Goal: Information Seeking & Learning: Learn about a topic

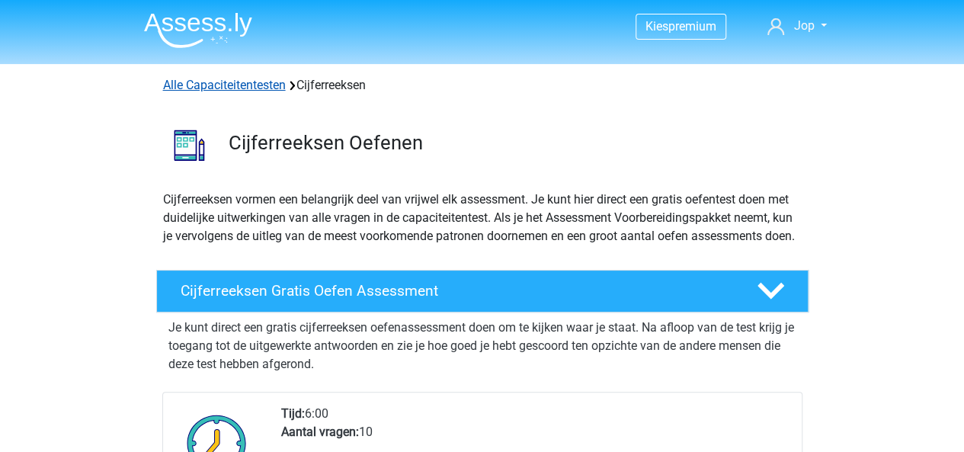
click at [230, 85] on link "Alle Capaciteitentesten" at bounding box center [224, 85] width 123 height 14
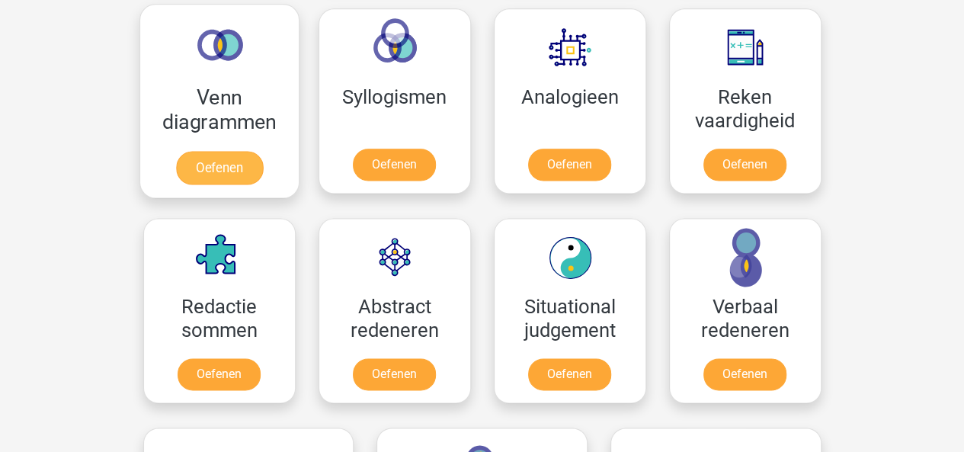
scroll to position [918, 0]
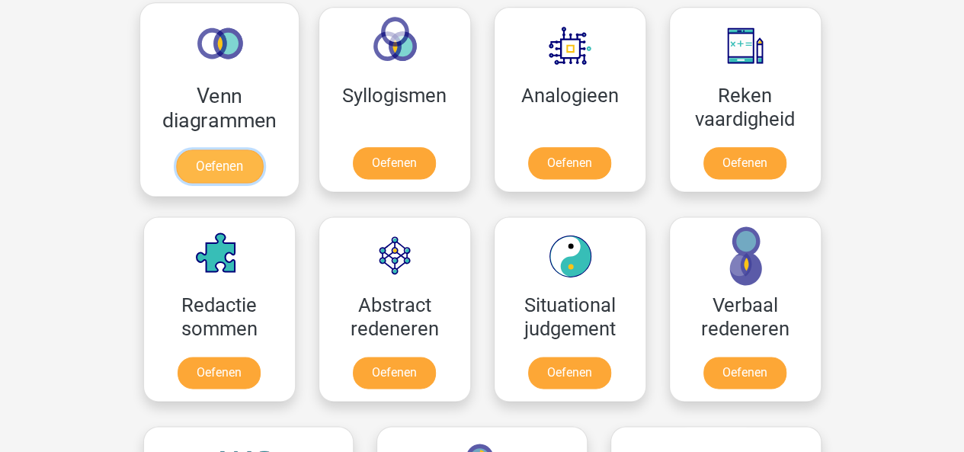
click at [210, 161] on link "Oefenen" at bounding box center [218, 166] width 87 height 34
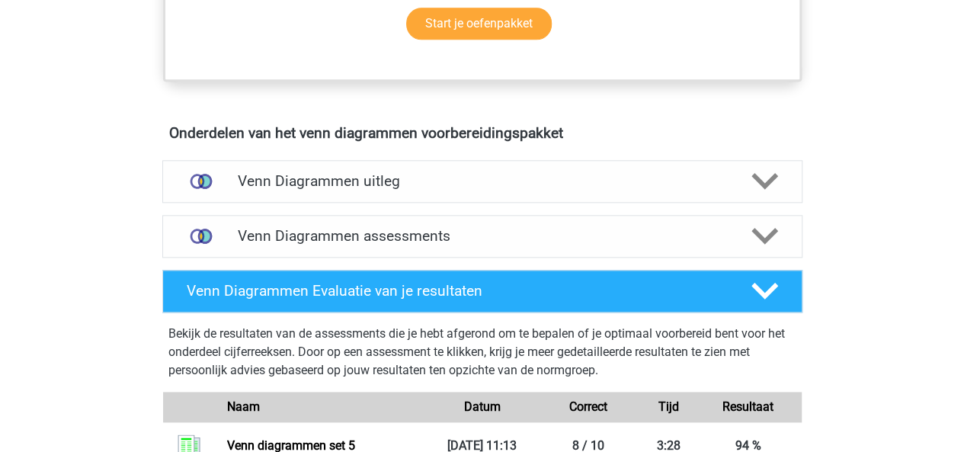
scroll to position [783, 0]
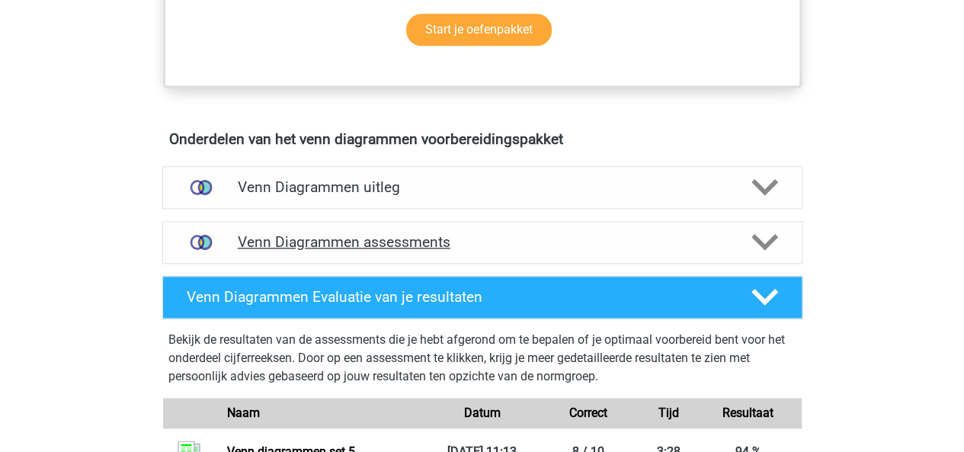
click at [472, 236] on h4 "Venn Diagrammen assessments" at bounding box center [482, 242] width 489 height 18
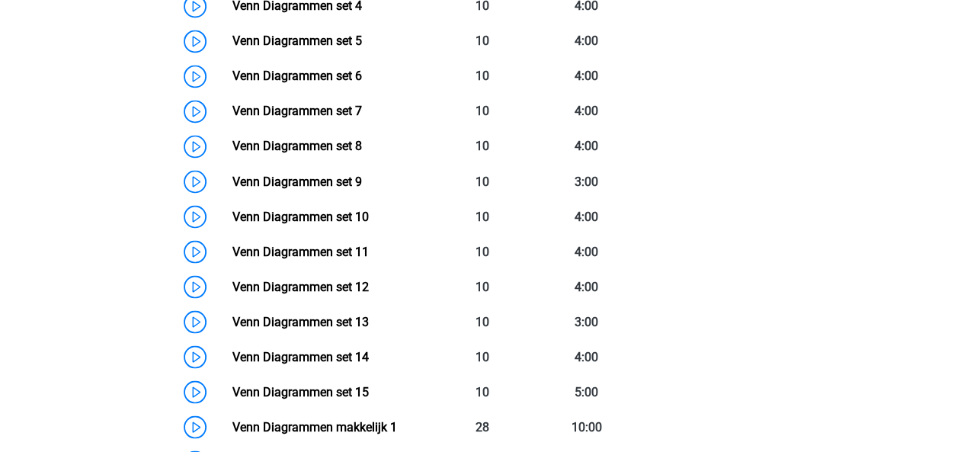
scroll to position [1248, 0]
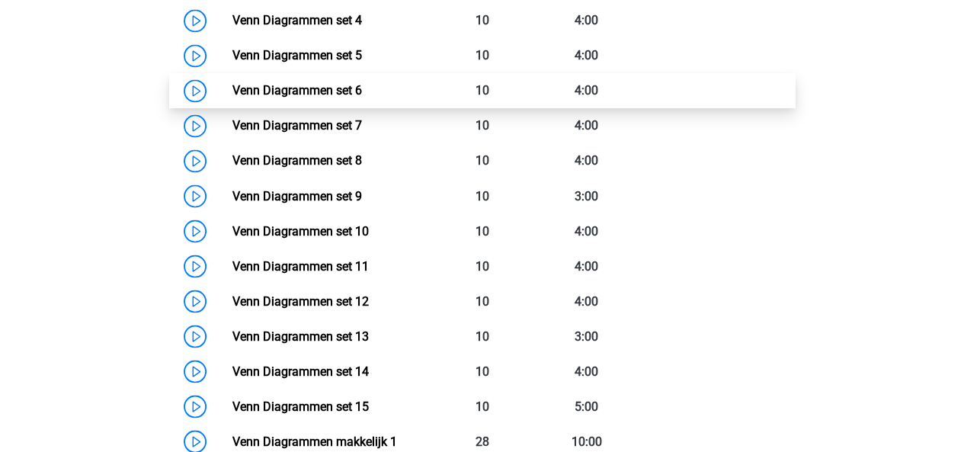
click at [232, 83] on link "Venn Diagrammen set 6" at bounding box center [297, 90] width 130 height 14
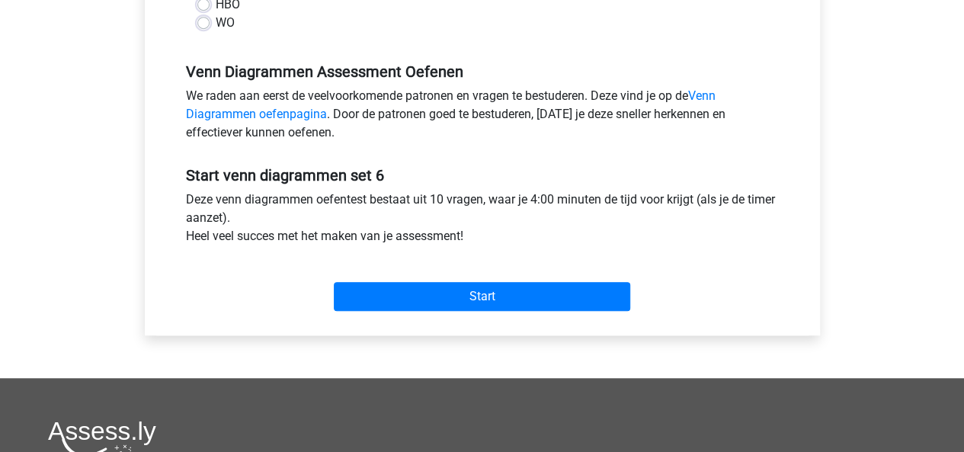
scroll to position [425, 0]
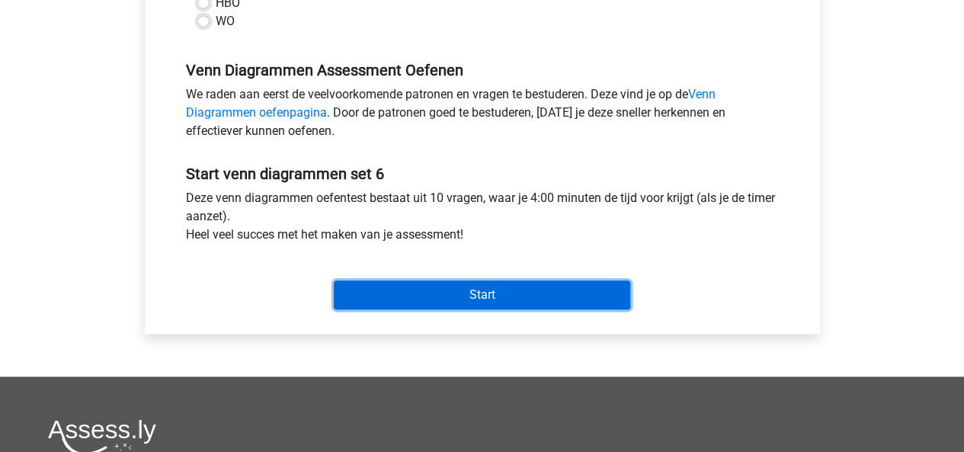
click at [466, 284] on input "Start" at bounding box center [482, 294] width 296 height 29
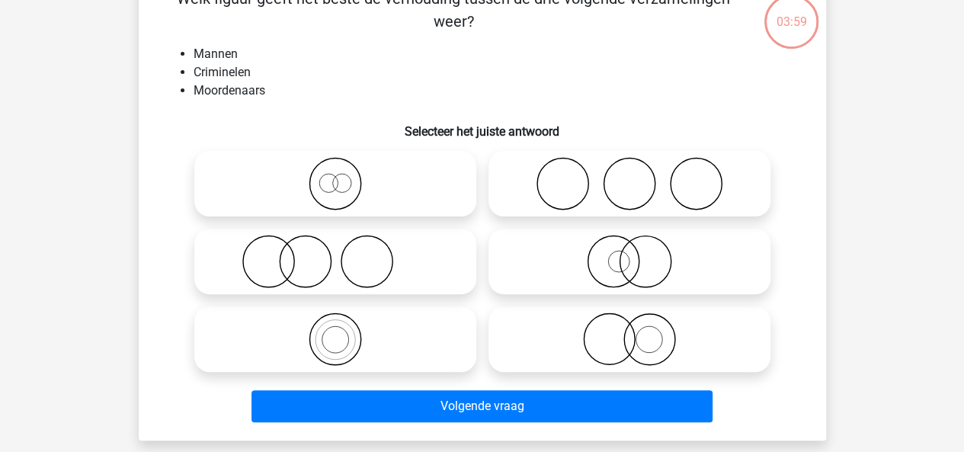
scroll to position [96, 0]
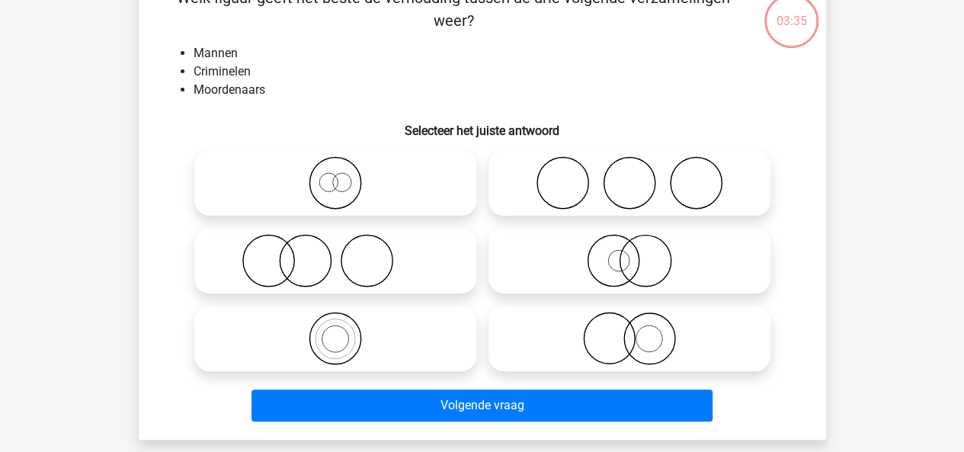
click at [573, 266] on icon at bounding box center [630, 260] width 270 height 53
click at [630, 253] on input "radio" at bounding box center [635, 248] width 10 height 10
radio input "true"
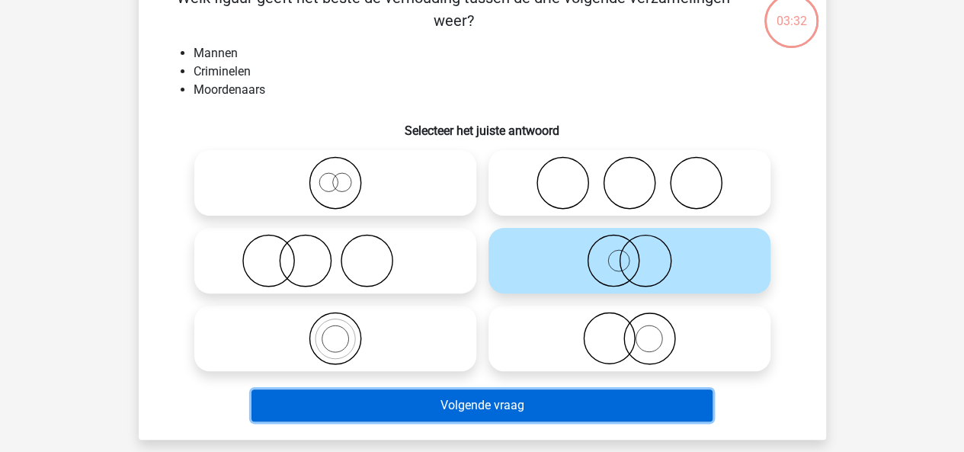
click at [501, 408] on button "Volgende vraag" at bounding box center [481, 405] width 461 height 32
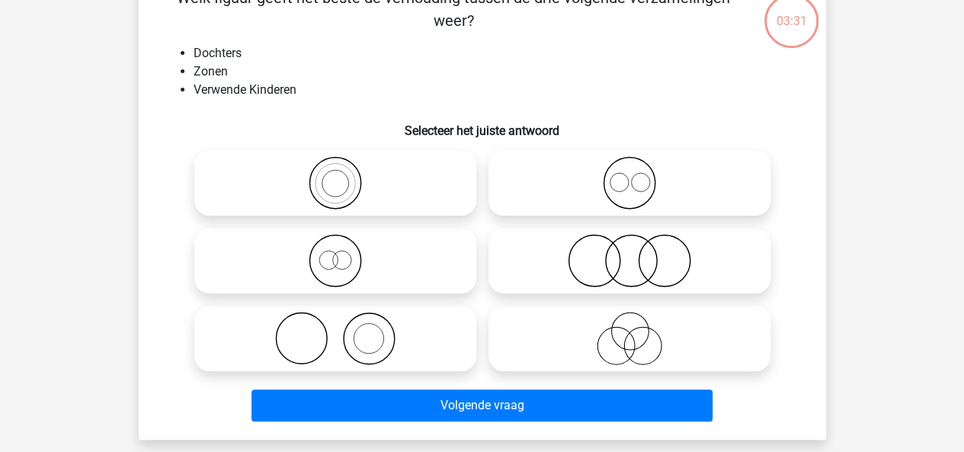
scroll to position [70, 0]
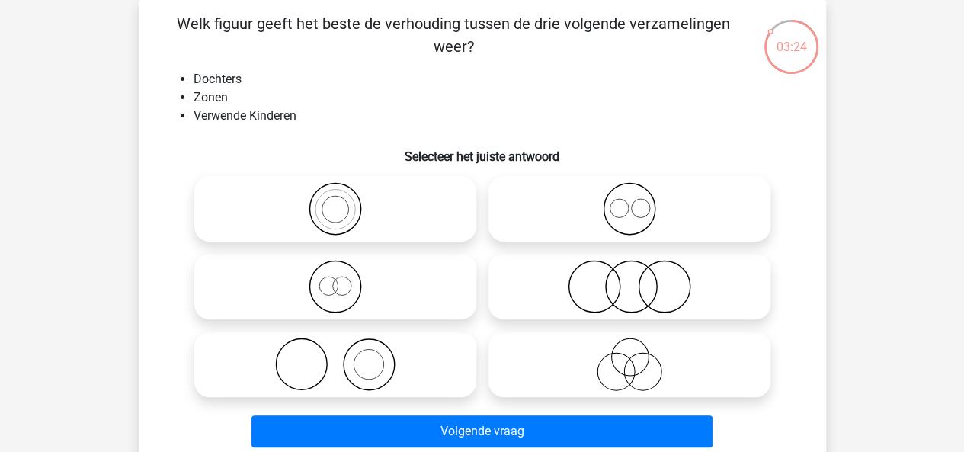
click at [595, 289] on icon at bounding box center [630, 286] width 270 height 53
click at [630, 279] on input "radio" at bounding box center [635, 274] width 10 height 10
radio input "true"
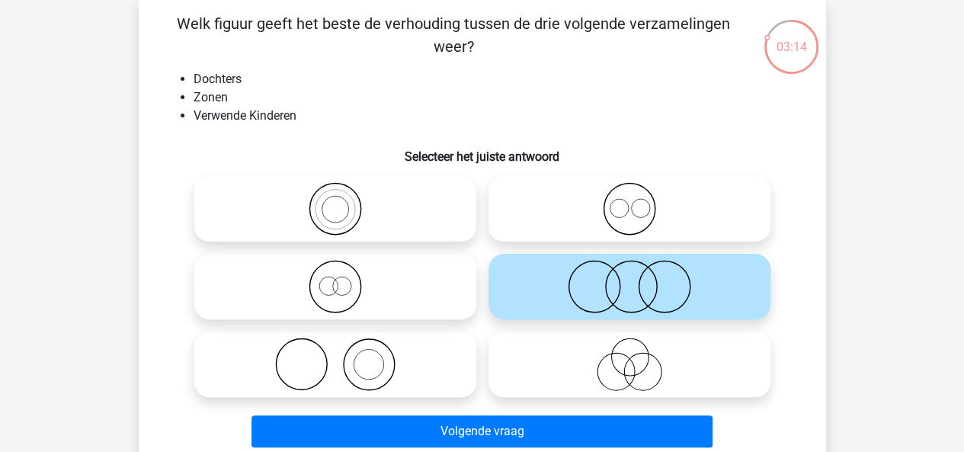
click at [593, 199] on icon at bounding box center [630, 208] width 270 height 53
click at [630, 199] on input "radio" at bounding box center [635, 196] width 10 height 10
radio input "true"
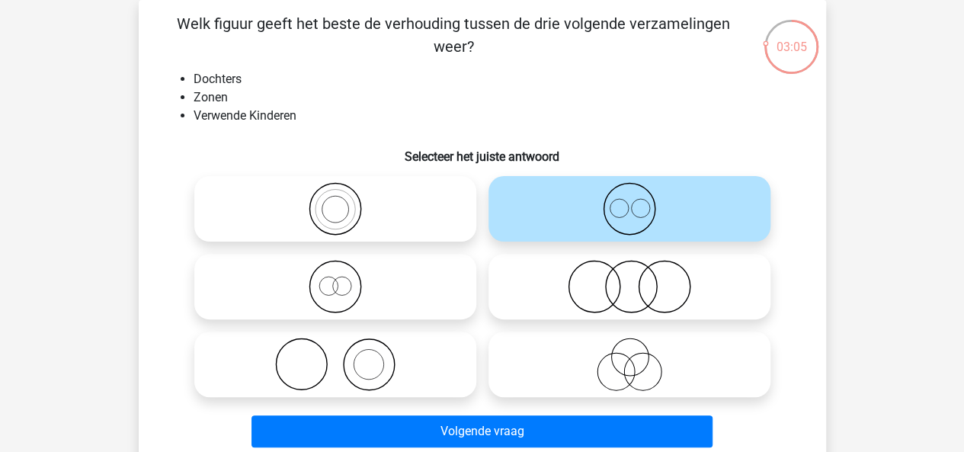
click at [349, 289] on icon at bounding box center [335, 286] width 270 height 53
click at [345, 279] on input "radio" at bounding box center [340, 274] width 10 height 10
radio input "true"
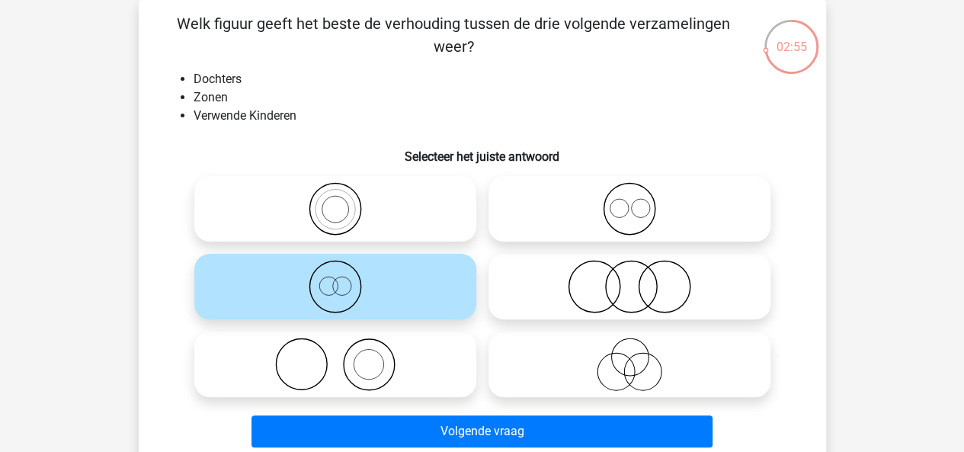
click at [577, 263] on icon at bounding box center [630, 286] width 270 height 53
click at [630, 269] on input "radio" at bounding box center [635, 274] width 10 height 10
radio input "true"
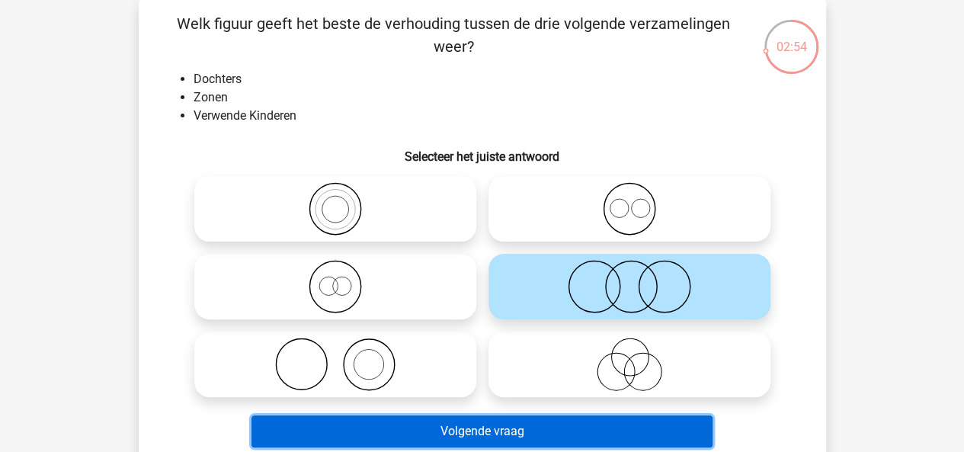
click at [546, 428] on button "Volgende vraag" at bounding box center [481, 431] width 461 height 32
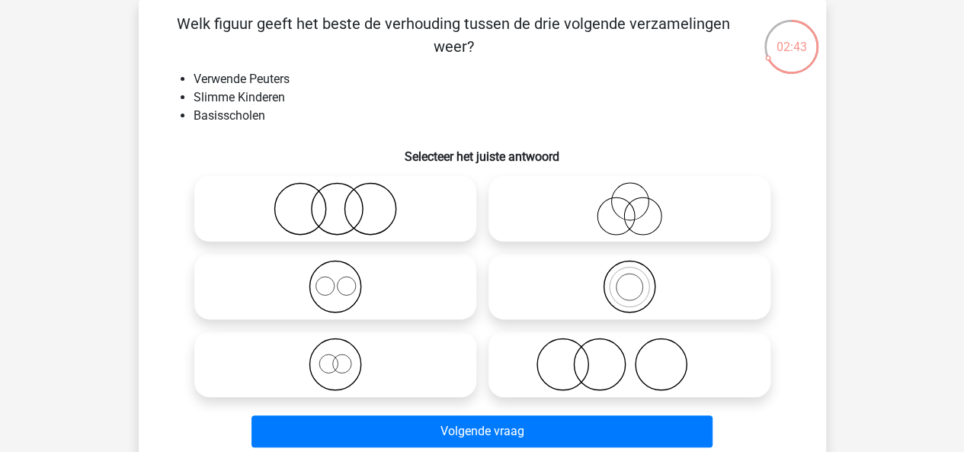
click at [628, 376] on icon at bounding box center [630, 364] width 270 height 53
click at [630, 357] on input "radio" at bounding box center [635, 352] width 10 height 10
radio input "true"
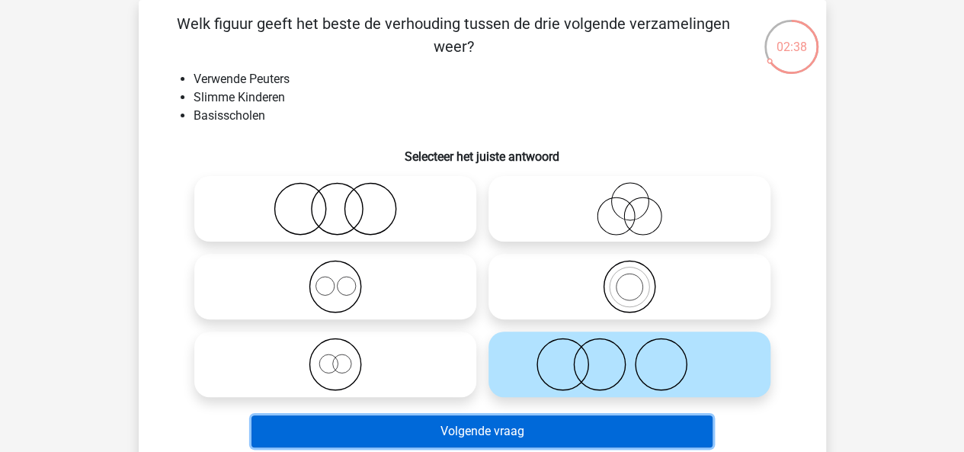
click at [476, 421] on button "Volgende vraag" at bounding box center [481, 431] width 461 height 32
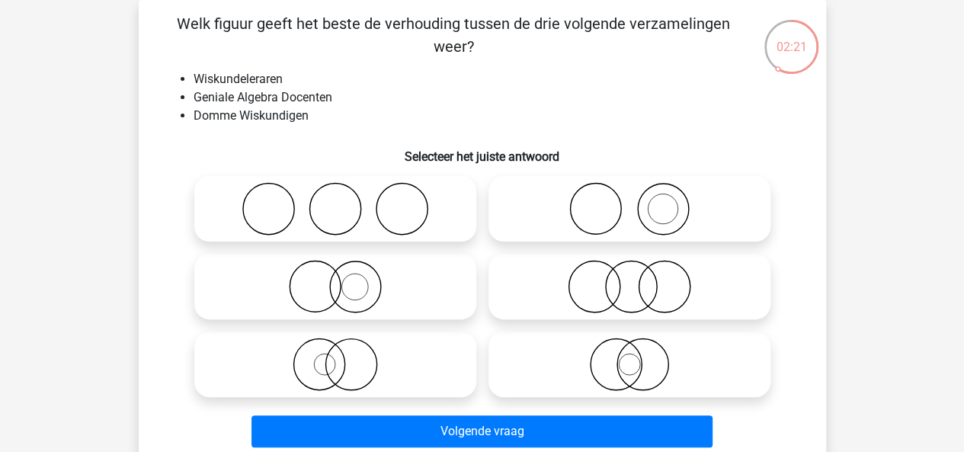
click at [579, 369] on icon at bounding box center [630, 364] width 270 height 53
click at [630, 357] on input "radio" at bounding box center [635, 352] width 10 height 10
radio input "true"
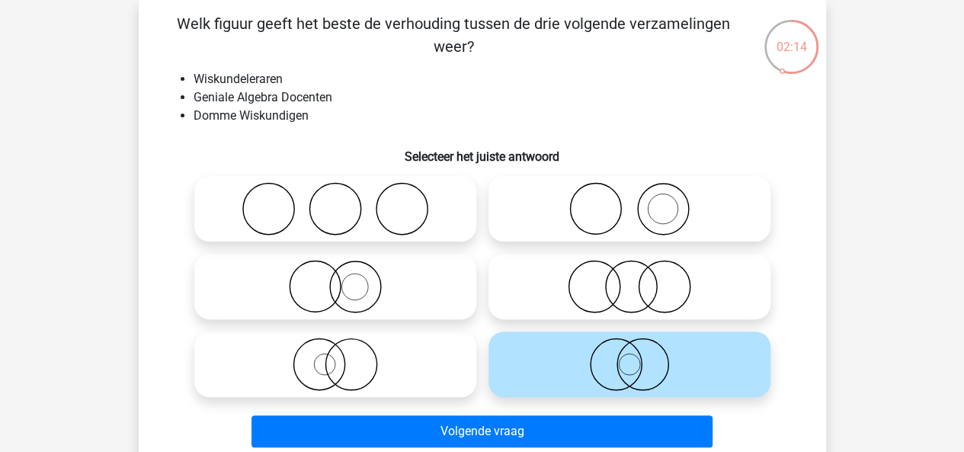
click at [402, 344] on icon at bounding box center [335, 364] width 270 height 53
click at [345, 347] on input "radio" at bounding box center [340, 352] width 10 height 10
radio input "true"
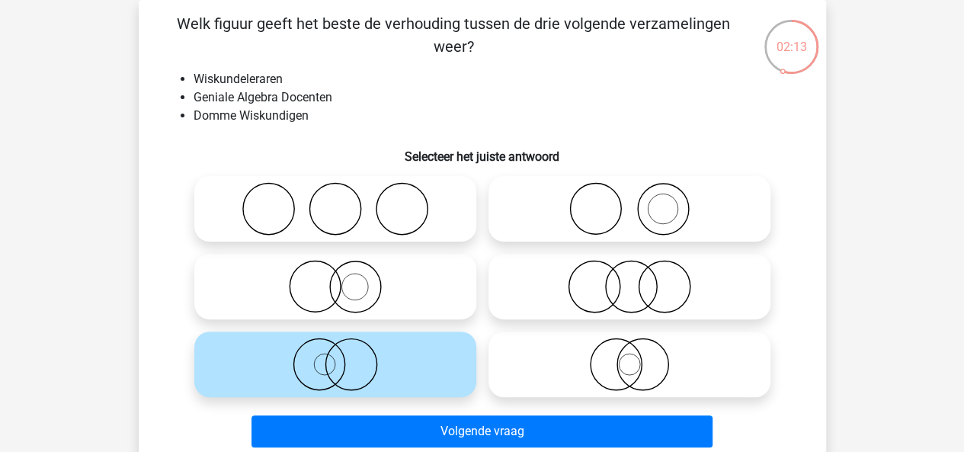
click at [585, 313] on label at bounding box center [630, 287] width 282 height 66
click at [630, 279] on input "radio" at bounding box center [635, 274] width 10 height 10
radio input "true"
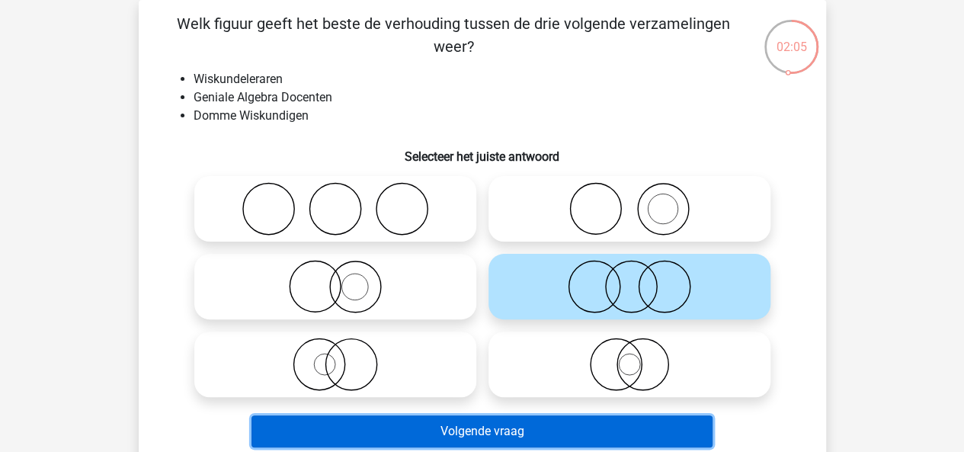
click at [561, 433] on button "Volgende vraag" at bounding box center [481, 431] width 461 height 32
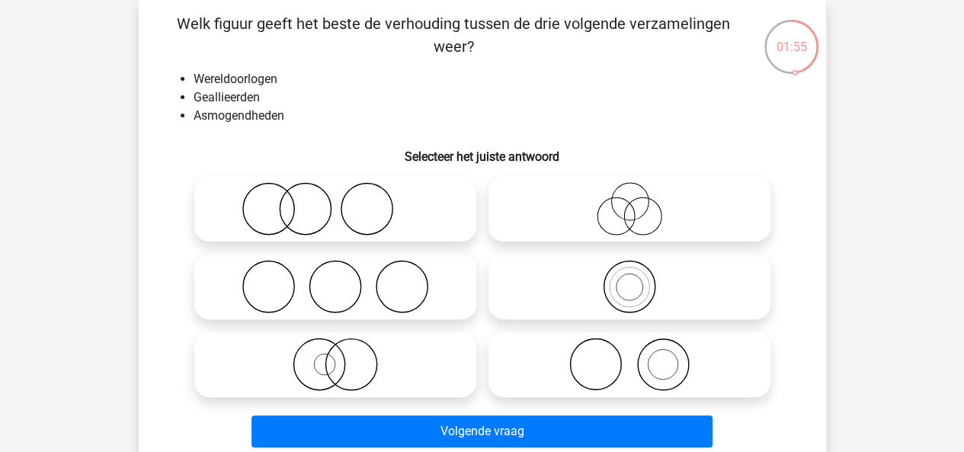
click at [359, 265] on icon at bounding box center [335, 286] width 270 height 53
click at [345, 269] on input "radio" at bounding box center [340, 274] width 10 height 10
radio input "true"
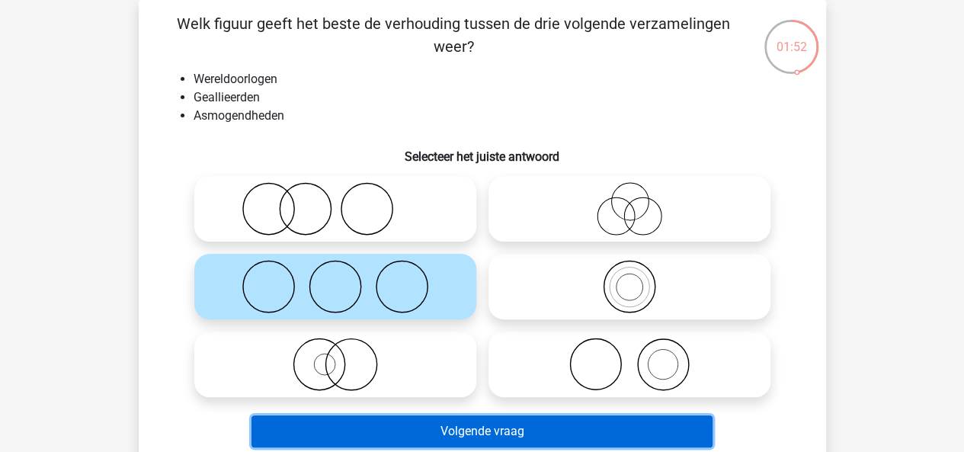
click at [468, 429] on button "Volgende vraag" at bounding box center [481, 431] width 461 height 32
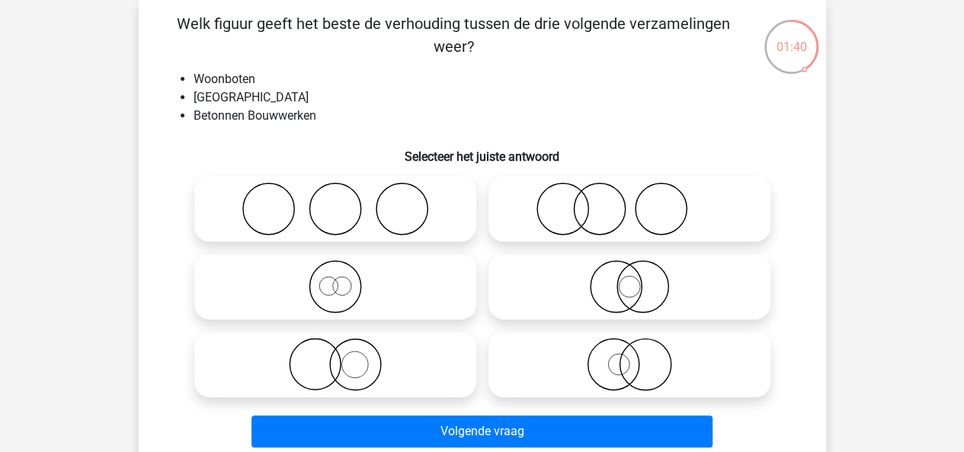
click at [337, 333] on label at bounding box center [335, 365] width 282 height 66
click at [337, 347] on input "radio" at bounding box center [340, 352] width 10 height 10
radio input "true"
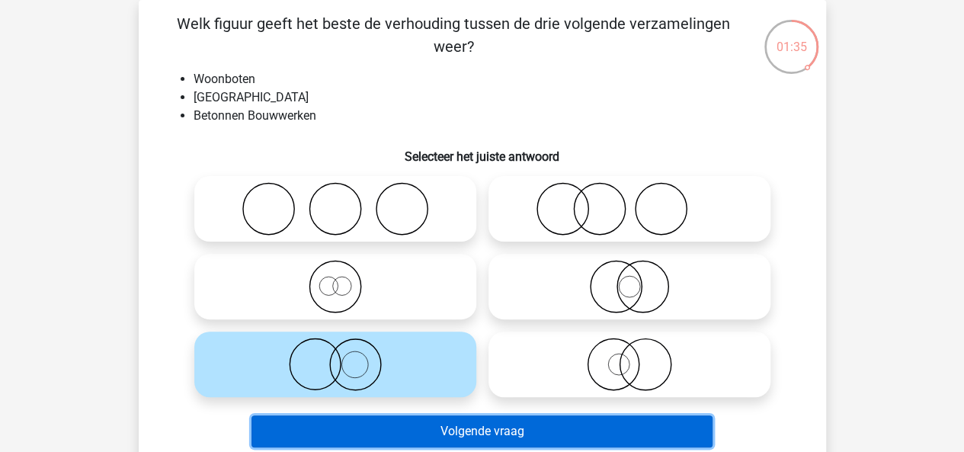
click at [457, 429] on button "Volgende vraag" at bounding box center [481, 431] width 461 height 32
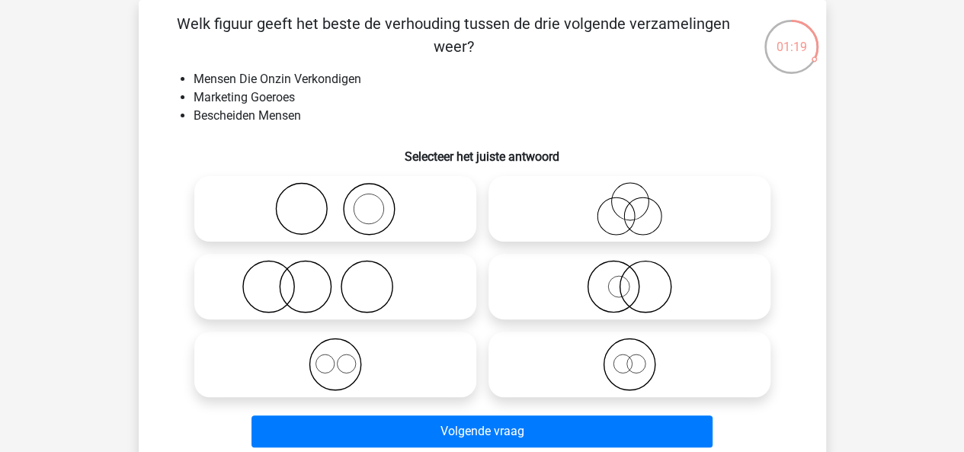
click at [565, 207] on icon at bounding box center [630, 208] width 270 height 53
click at [630, 201] on input "radio" at bounding box center [635, 196] width 10 height 10
radio input "true"
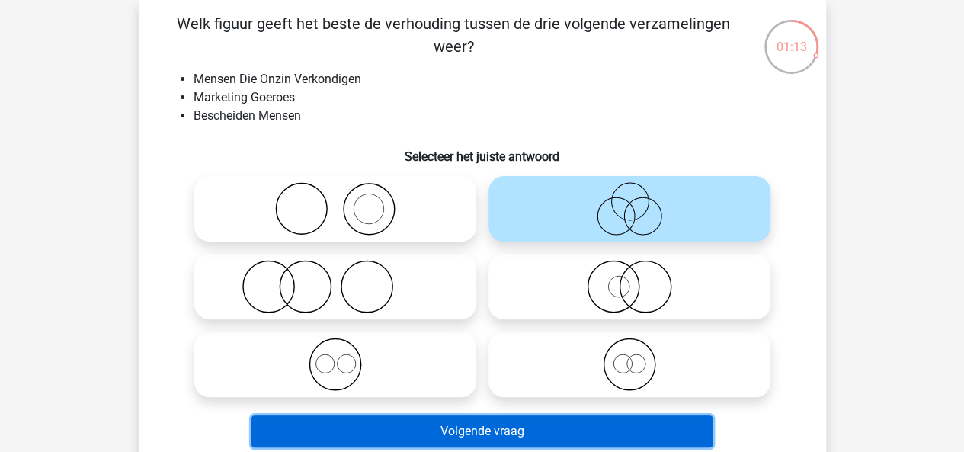
click at [540, 425] on button "Volgende vraag" at bounding box center [481, 431] width 461 height 32
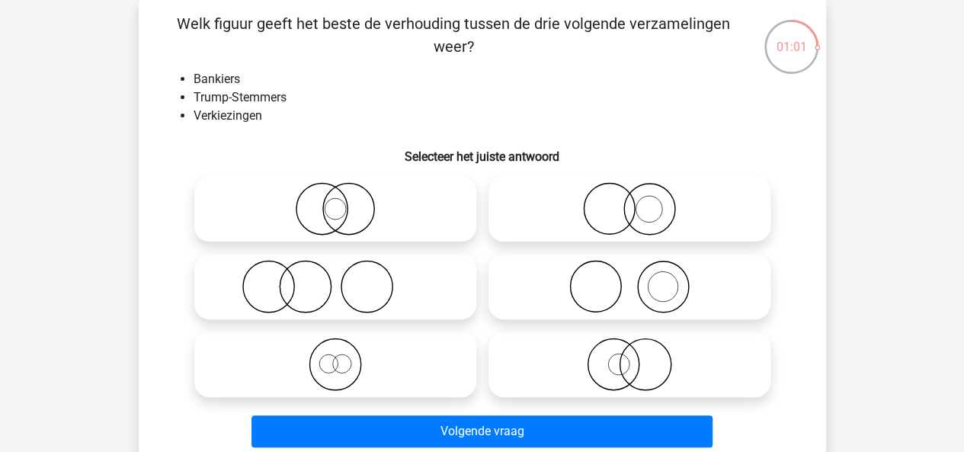
click at [316, 283] on icon at bounding box center [335, 286] width 270 height 53
click at [335, 279] on input "radio" at bounding box center [340, 274] width 10 height 10
radio input "true"
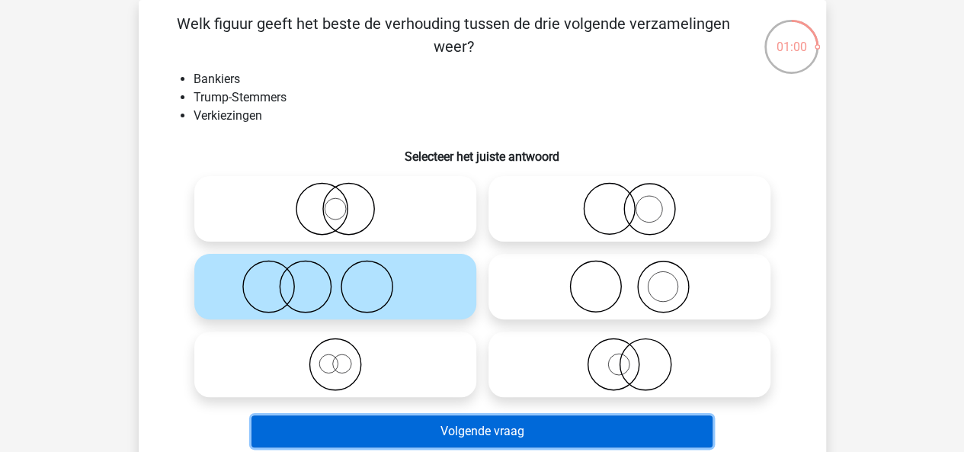
click at [434, 428] on button "Volgende vraag" at bounding box center [481, 431] width 461 height 32
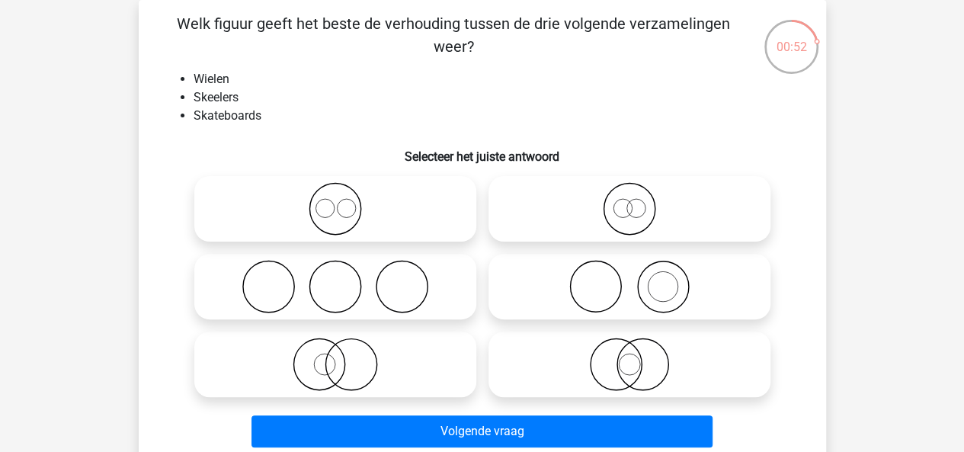
click at [313, 268] on icon at bounding box center [335, 286] width 270 height 53
click at [335, 269] on input "radio" at bounding box center [340, 274] width 10 height 10
radio input "true"
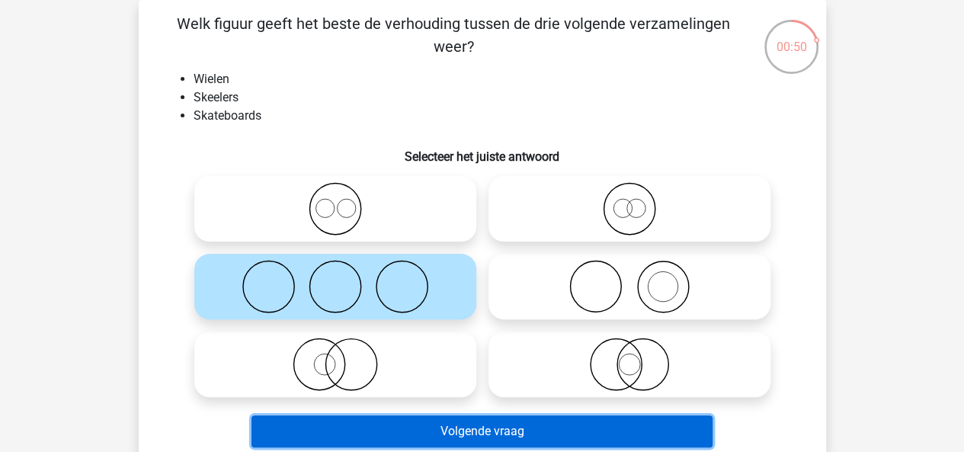
click at [465, 428] on button "Volgende vraag" at bounding box center [481, 431] width 461 height 32
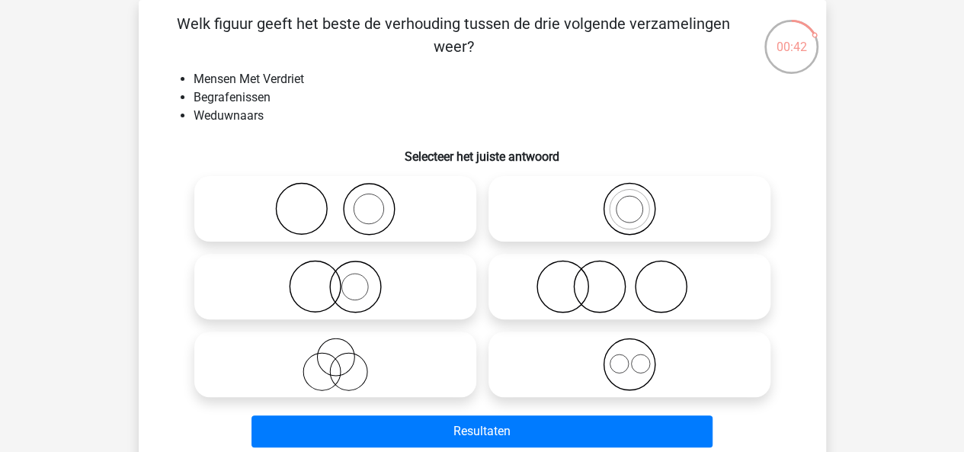
click at [331, 232] on icon at bounding box center [335, 208] width 270 height 53
click at [335, 201] on input "radio" at bounding box center [340, 196] width 10 height 10
radio input "true"
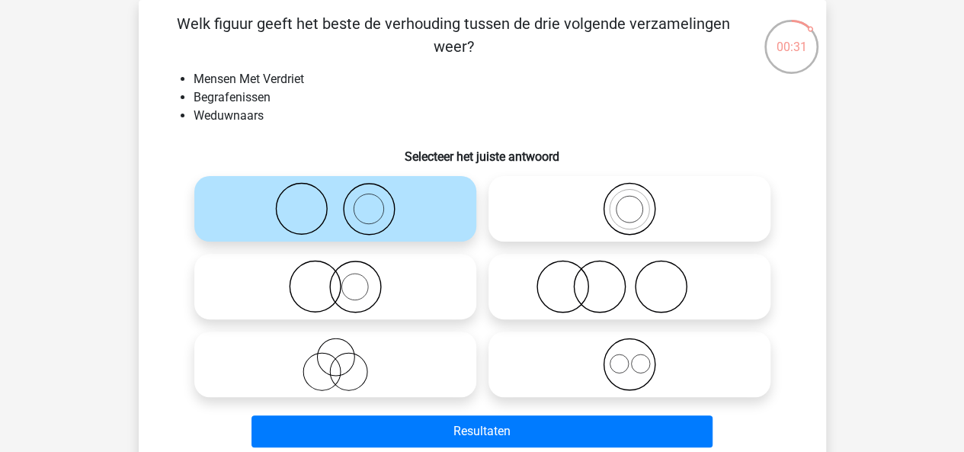
click at [589, 290] on icon at bounding box center [630, 286] width 270 height 53
click at [630, 279] on input "radio" at bounding box center [635, 274] width 10 height 10
radio input "true"
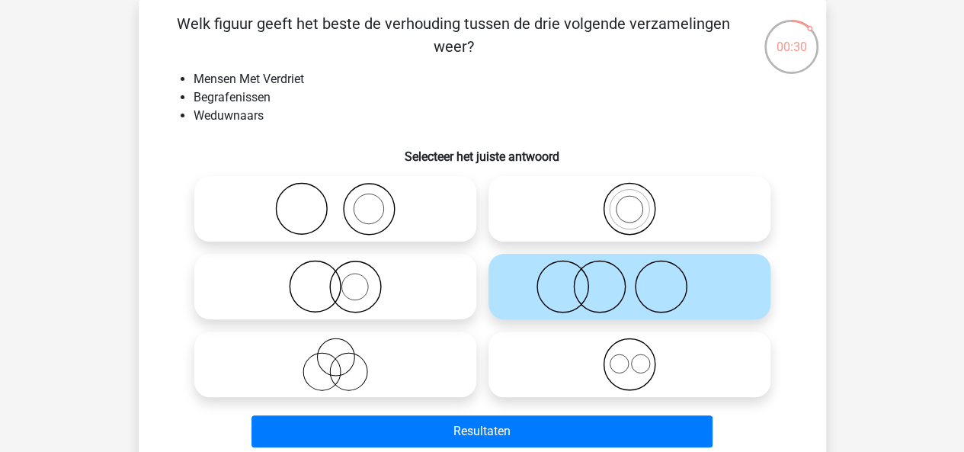
click at [397, 213] on icon at bounding box center [335, 208] width 270 height 53
click at [345, 201] on input "radio" at bounding box center [340, 196] width 10 height 10
radio input "true"
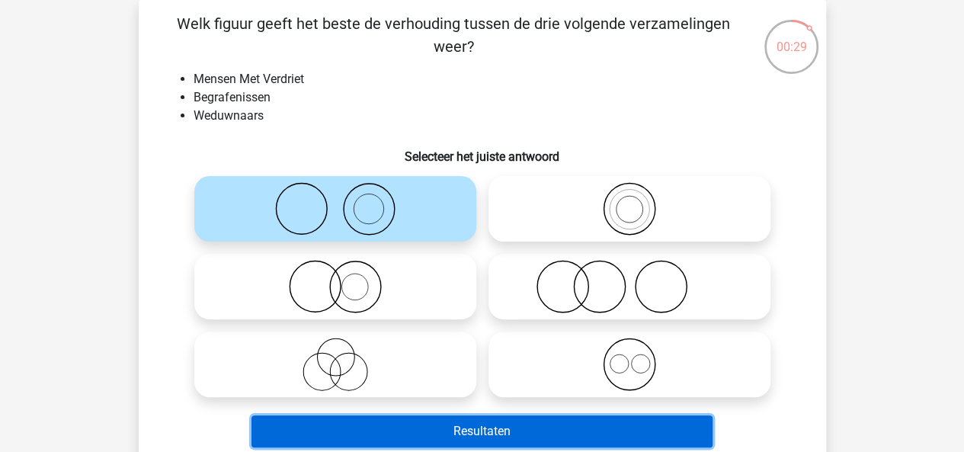
click at [512, 441] on button "Resultaten" at bounding box center [481, 431] width 461 height 32
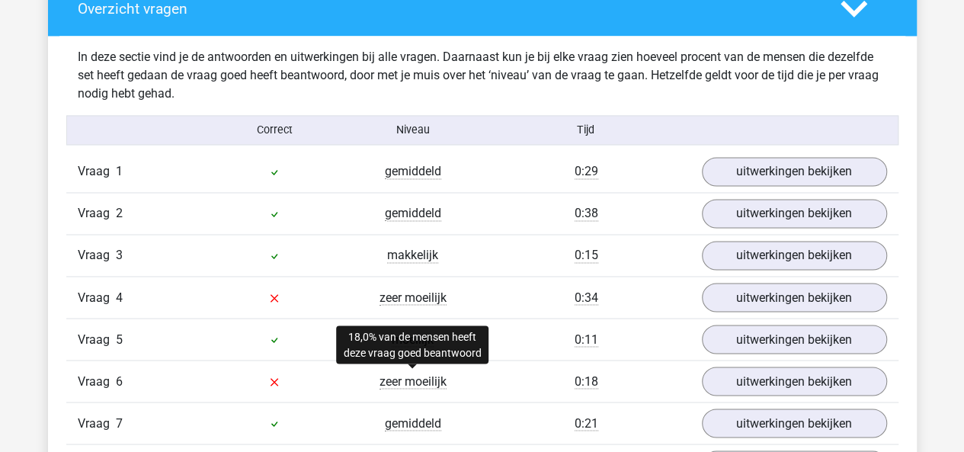
scroll to position [1165, 0]
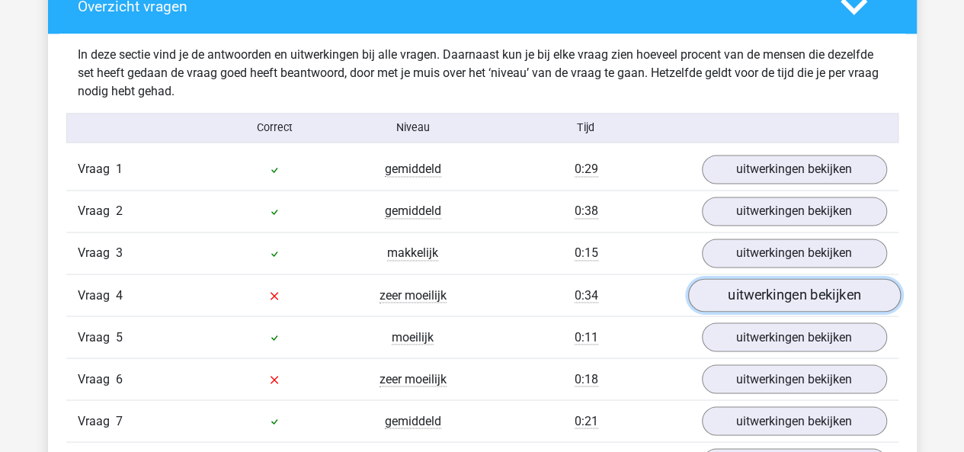
click at [770, 296] on link "uitwerkingen bekijken" at bounding box center [793, 296] width 213 height 34
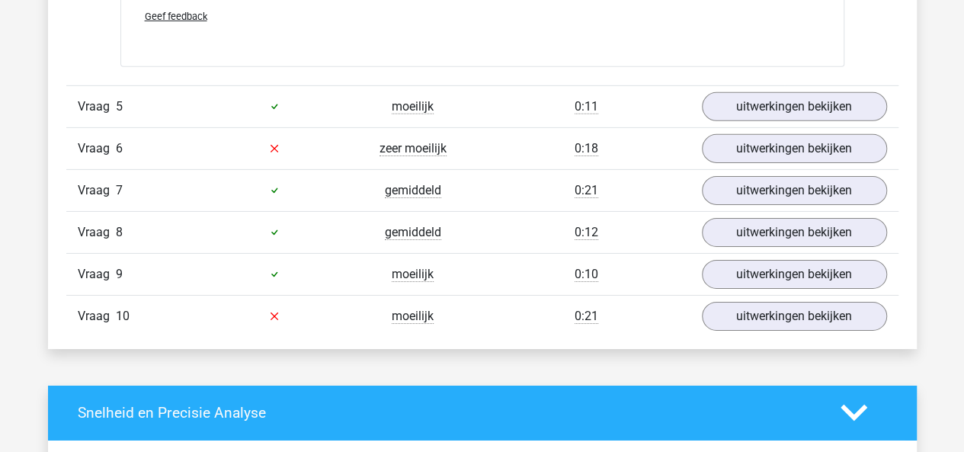
scroll to position [2386, 0]
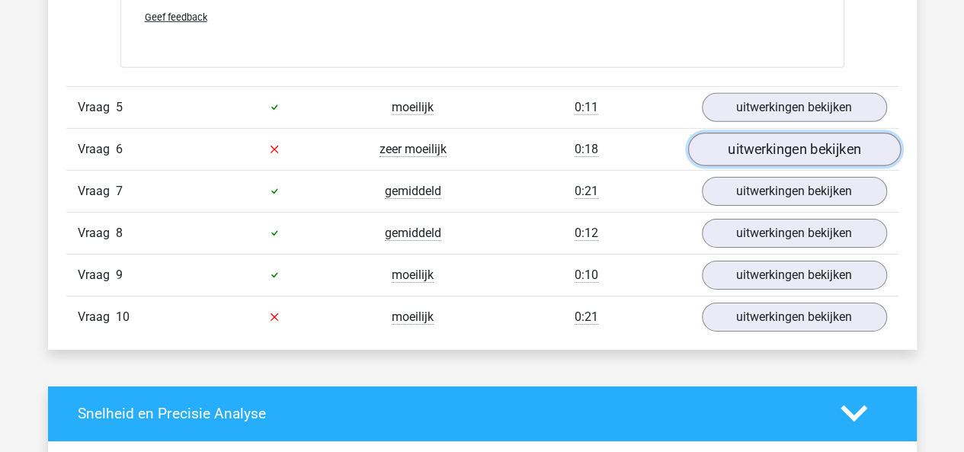
click at [724, 153] on link "uitwerkingen bekijken" at bounding box center [793, 150] width 213 height 34
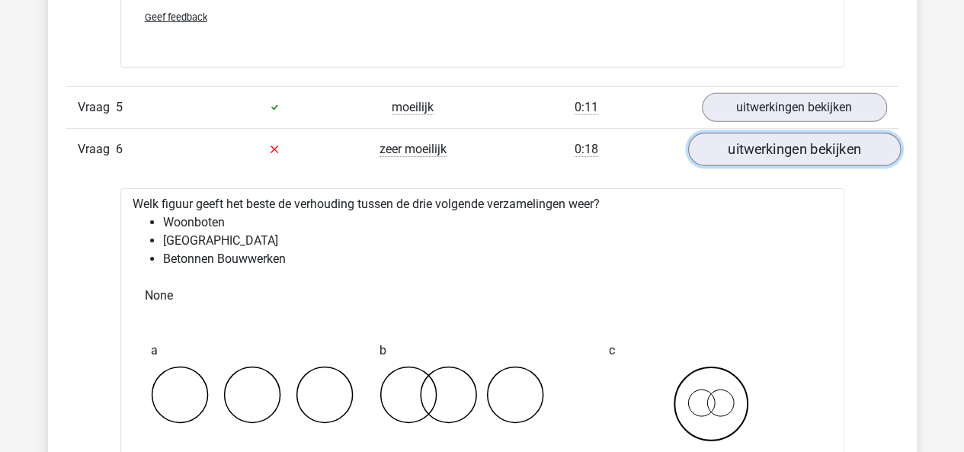
click at [724, 153] on link "uitwerkingen bekijken" at bounding box center [793, 150] width 213 height 34
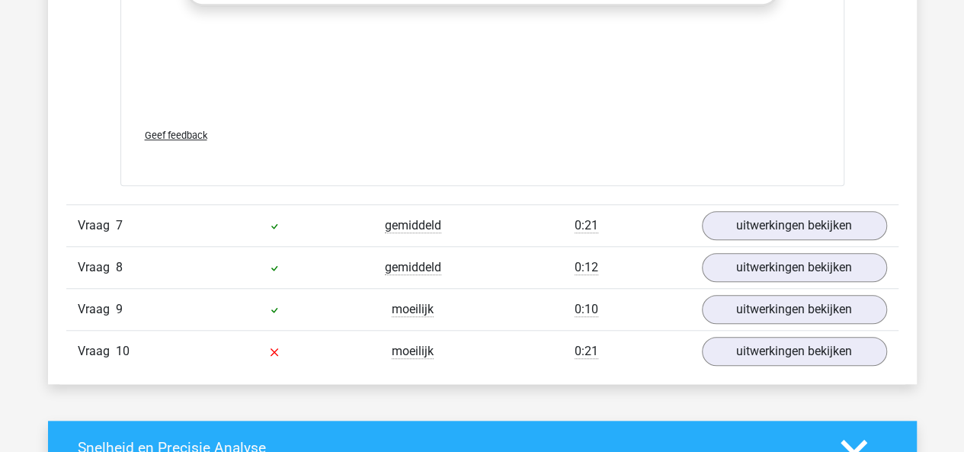
scroll to position [3410, 0]
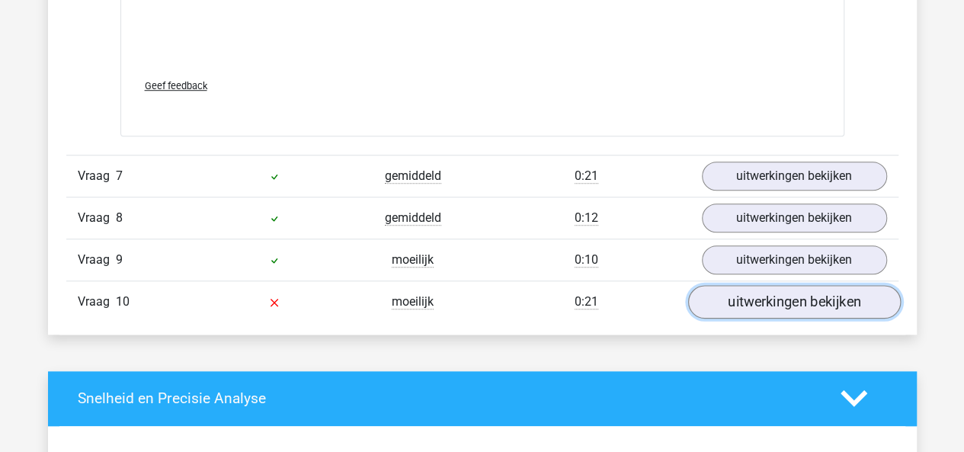
click at [770, 303] on link "uitwerkingen bekijken" at bounding box center [793, 302] width 213 height 34
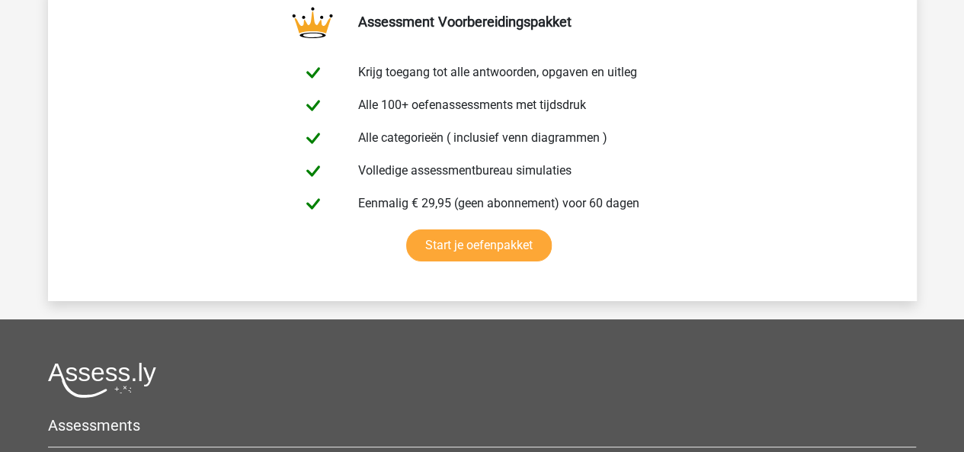
scroll to position [5708, 0]
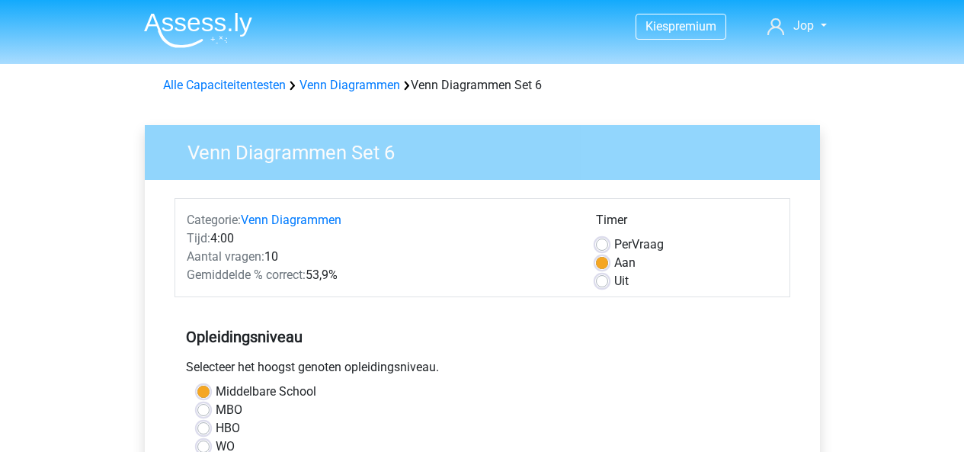
scroll to position [425, 0]
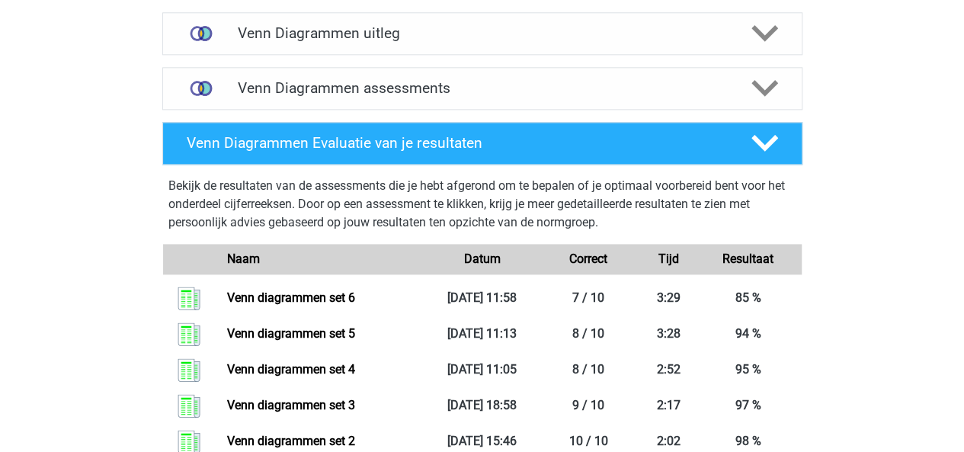
scroll to position [911, 0]
